Goal: Task Accomplishment & Management: Manage account settings

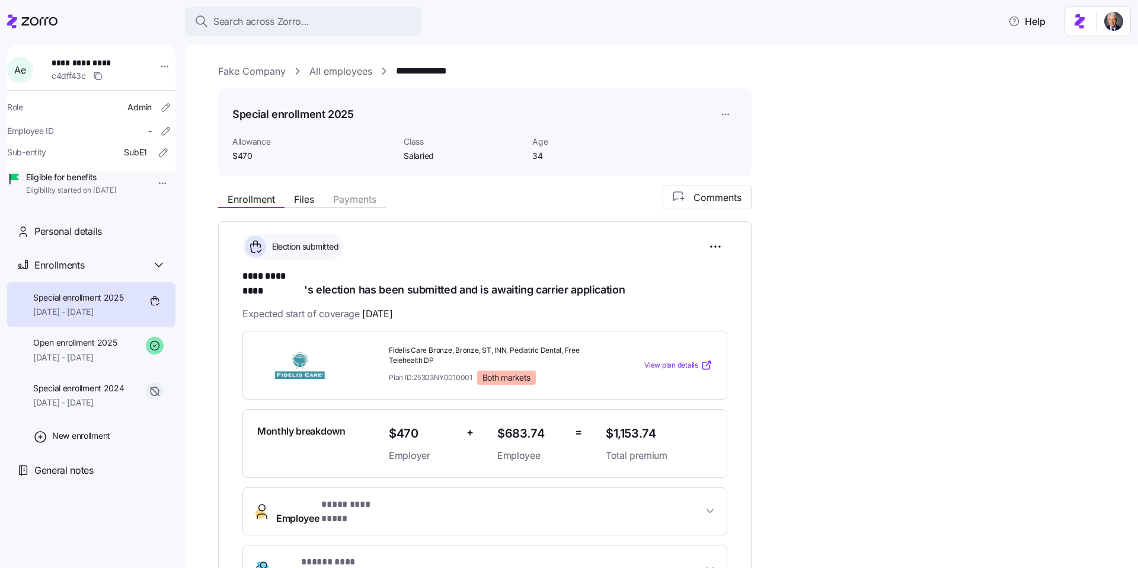
click at [243, 93] on div "Special enrollment 2025 Allowance $470 Class Salaried Age [DEMOGRAPHIC_DATA]" at bounding box center [484, 132] width 533 height 88
click at [87, 239] on span "Personal details" at bounding box center [68, 231] width 68 height 15
